Goal: Task Accomplishment & Management: Use online tool/utility

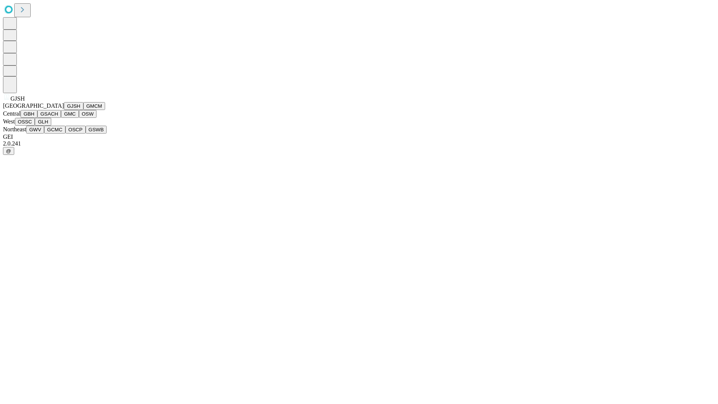
click at [64, 110] on button "GJSH" at bounding box center [73, 106] width 19 height 8
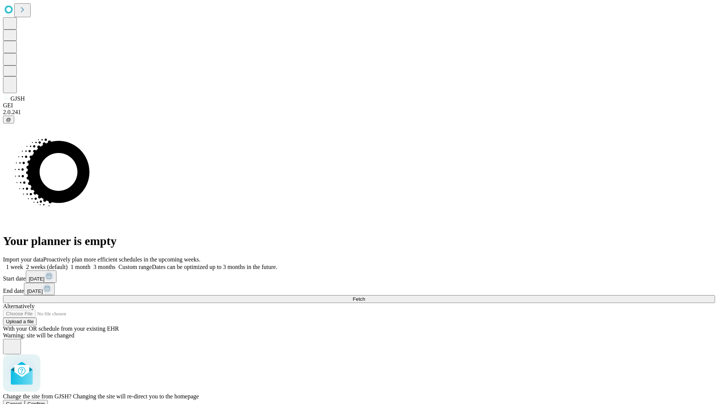
click at [45, 401] on span "Confirm" at bounding box center [37, 404] width 18 height 6
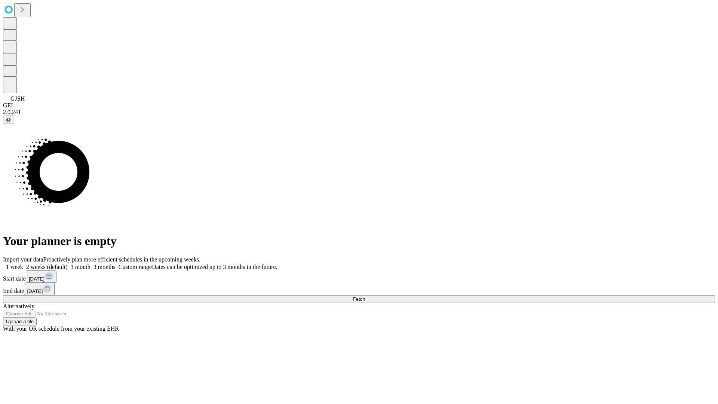
click at [68, 264] on label "2 weeks (default)" at bounding box center [45, 267] width 45 height 6
click at [365, 296] on span "Fetch" at bounding box center [359, 299] width 12 height 6
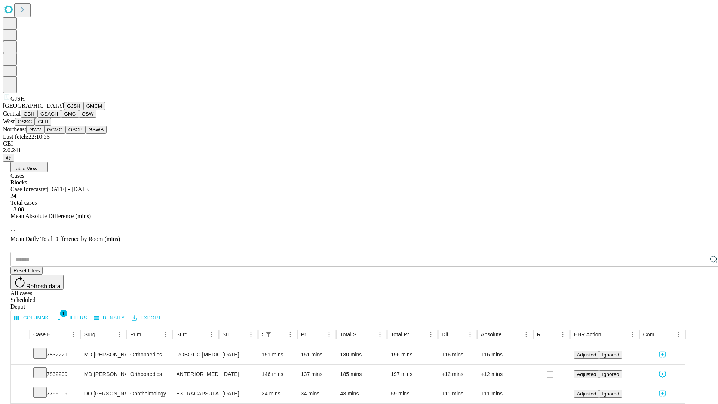
click at [83, 110] on button "GMCM" at bounding box center [94, 106] width 22 height 8
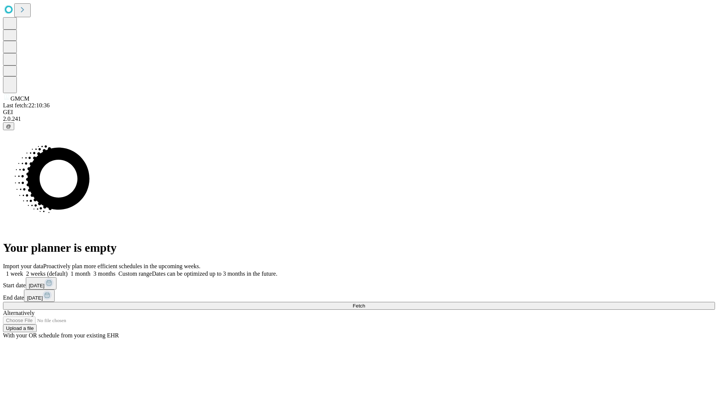
click at [68, 270] on label "2 weeks (default)" at bounding box center [45, 273] width 45 height 6
click at [365, 303] on span "Fetch" at bounding box center [359, 306] width 12 height 6
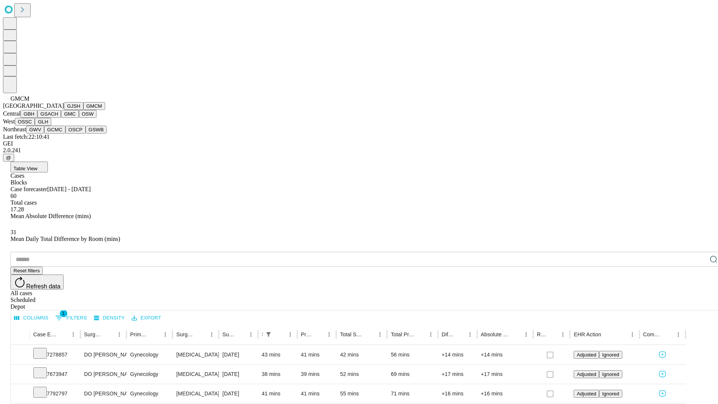
click at [37, 118] on button "GBH" at bounding box center [29, 114] width 17 height 8
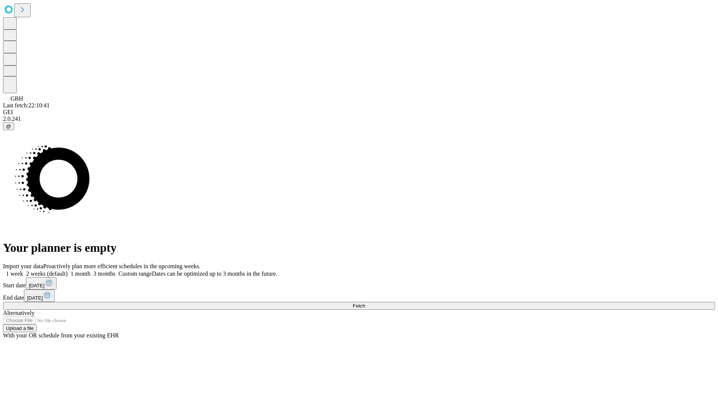
click at [68, 270] on label "2 weeks (default)" at bounding box center [45, 273] width 45 height 6
click at [365, 303] on span "Fetch" at bounding box center [359, 306] width 12 height 6
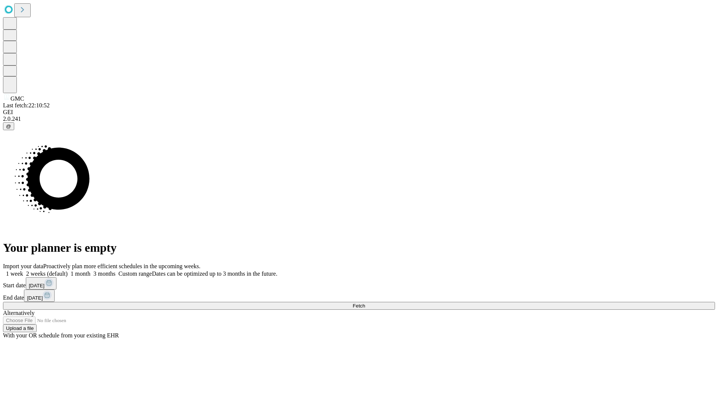
click at [68, 270] on label "2 weeks (default)" at bounding box center [45, 273] width 45 height 6
click at [365, 303] on span "Fetch" at bounding box center [359, 306] width 12 height 6
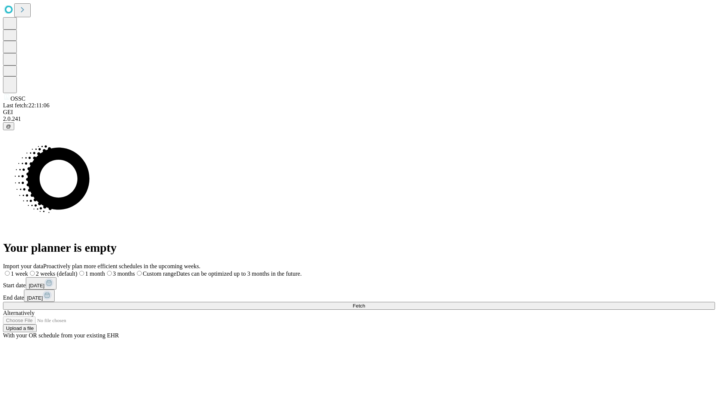
click at [77, 270] on label "2 weeks (default)" at bounding box center [52, 273] width 49 height 6
click at [365, 303] on span "Fetch" at bounding box center [359, 306] width 12 height 6
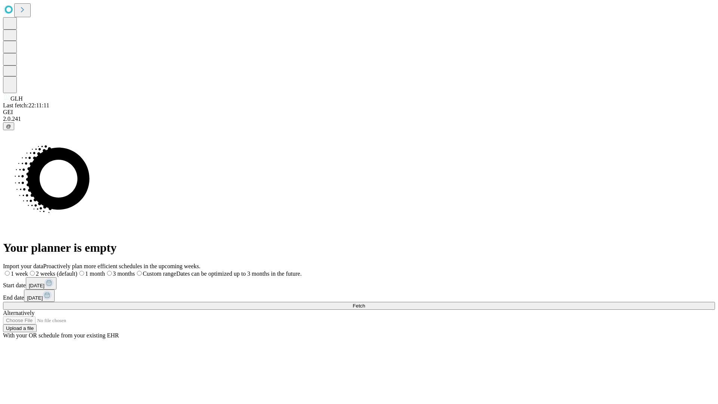
click at [77, 270] on label "2 weeks (default)" at bounding box center [52, 273] width 49 height 6
click at [365, 303] on span "Fetch" at bounding box center [359, 306] width 12 height 6
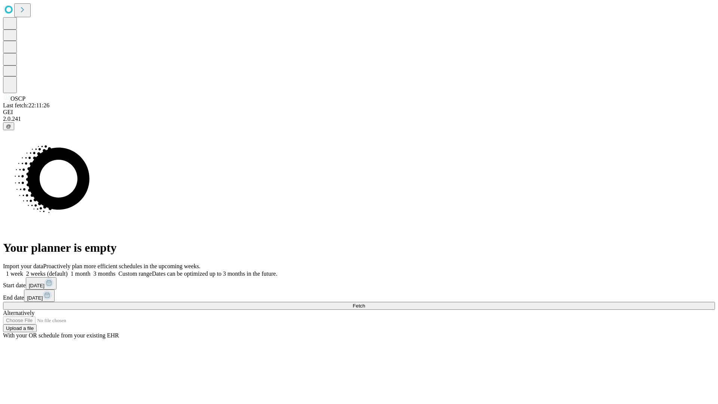
click at [68, 270] on label "2 weeks (default)" at bounding box center [45, 273] width 45 height 6
click at [365, 303] on span "Fetch" at bounding box center [359, 306] width 12 height 6
